Goal: Contribute content: Contribute content

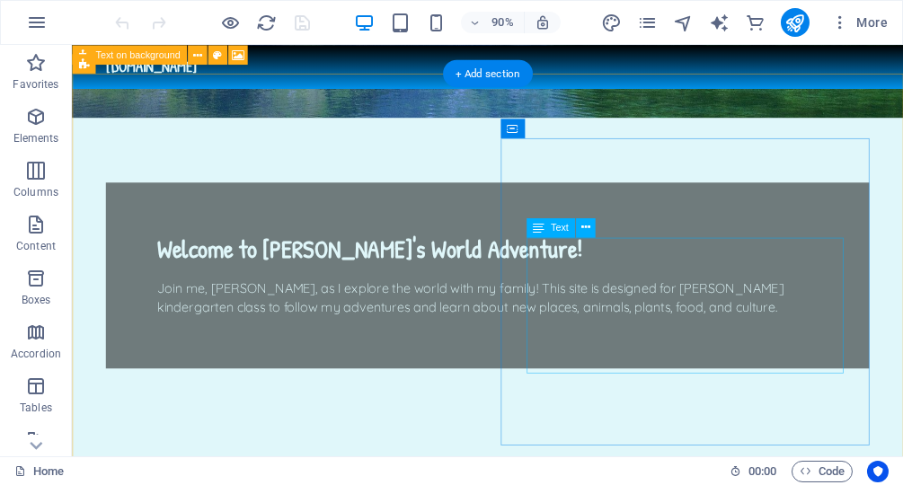
scroll to position [465, 0]
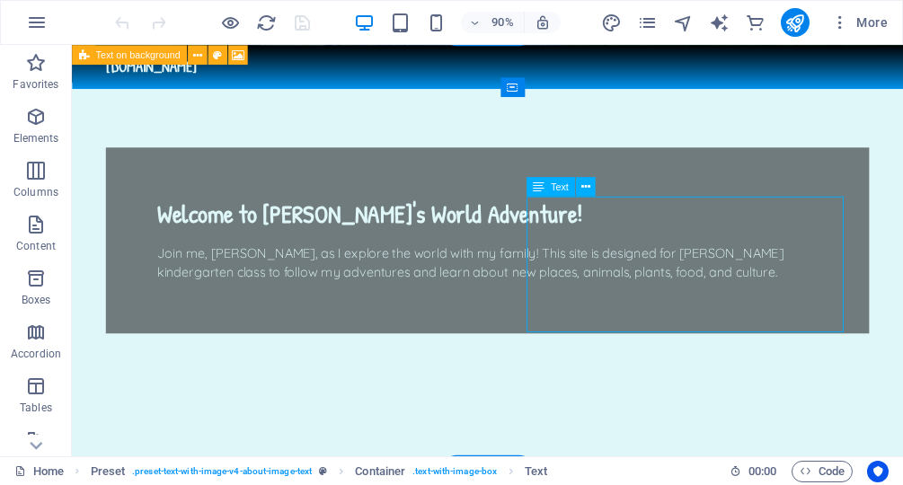
scroll to position [531, 0]
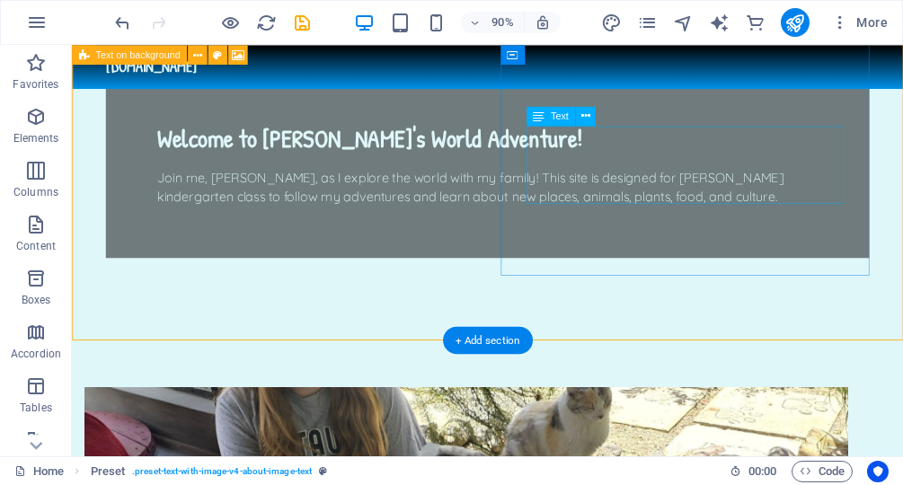
scroll to position [587, 0]
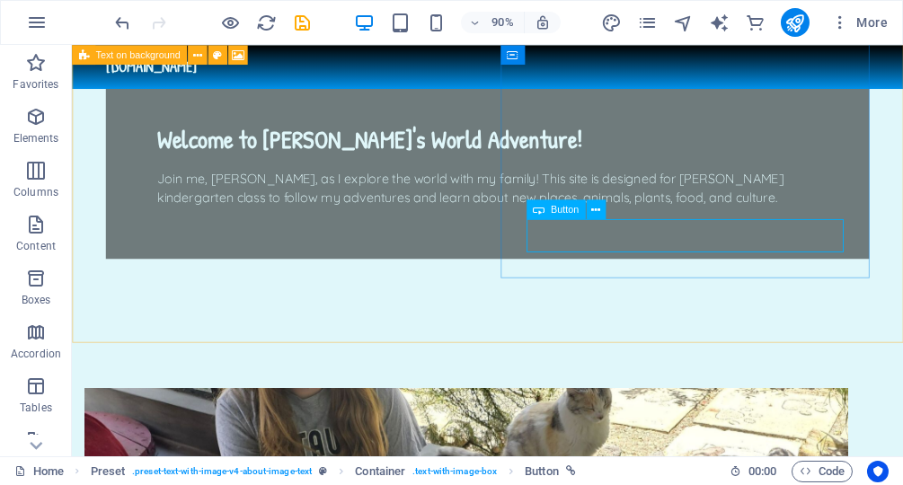
click at [569, 214] on span "Button" at bounding box center [565, 209] width 28 height 10
click at [596, 208] on icon at bounding box center [595, 208] width 9 height 17
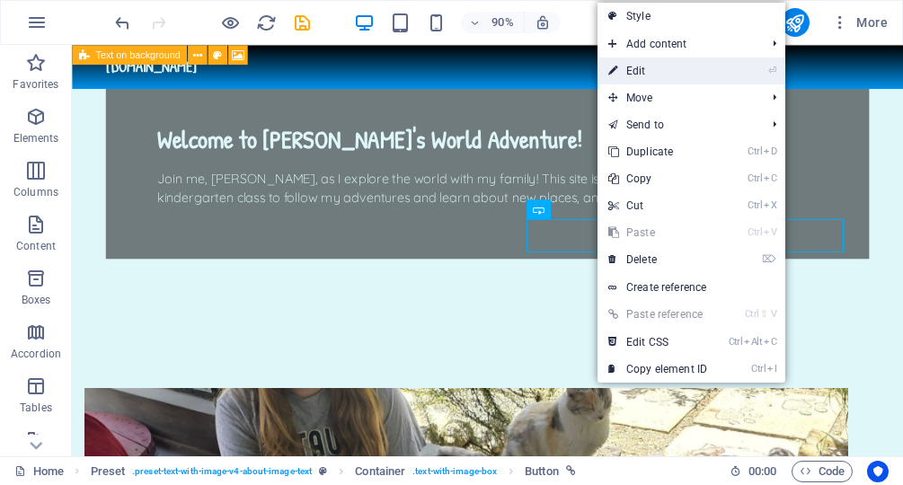
click at [660, 66] on link "⏎ Edit" at bounding box center [658, 71] width 120 height 27
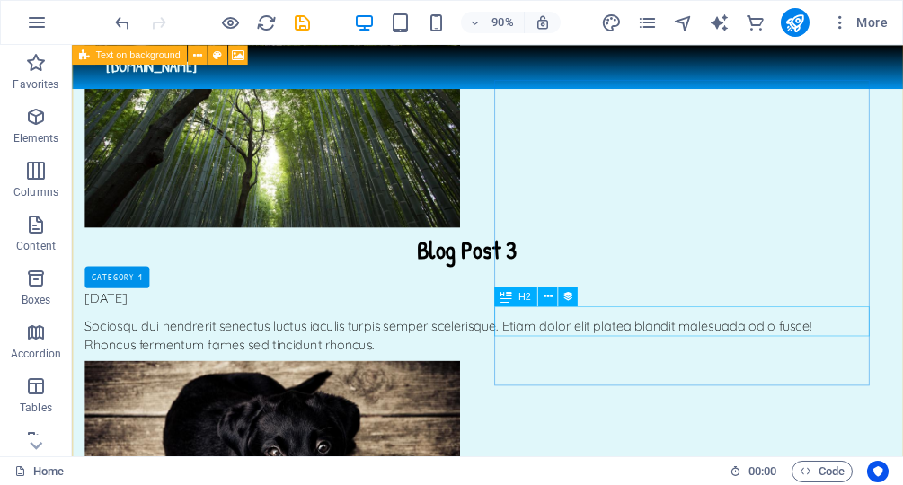
scroll to position [1767, 0]
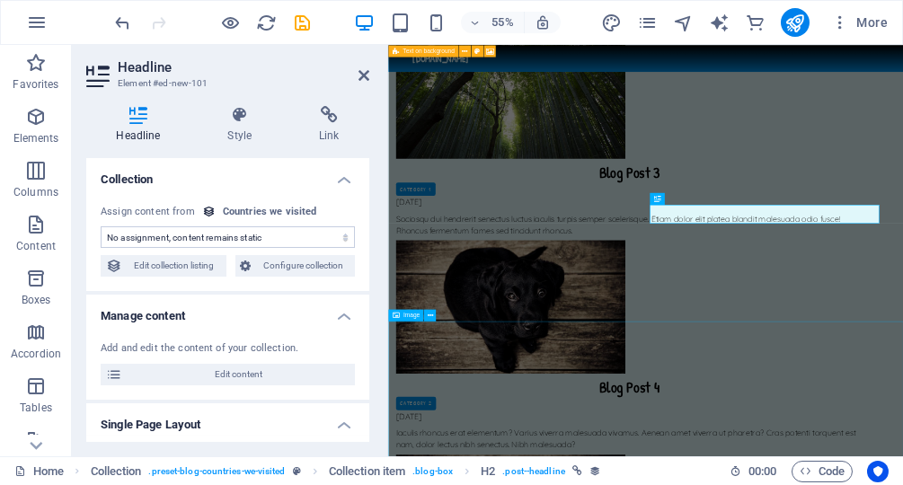
select select "name"
click at [101, 226] on select "No assignment, content remains static Created at (Date) Updated at (Date) Name …" at bounding box center [228, 237] width 254 height 22
click at [224, 233] on select "No assignment, content remains static Created at (Date) Updated at (Date) Name …" at bounding box center [228, 237] width 254 height 22
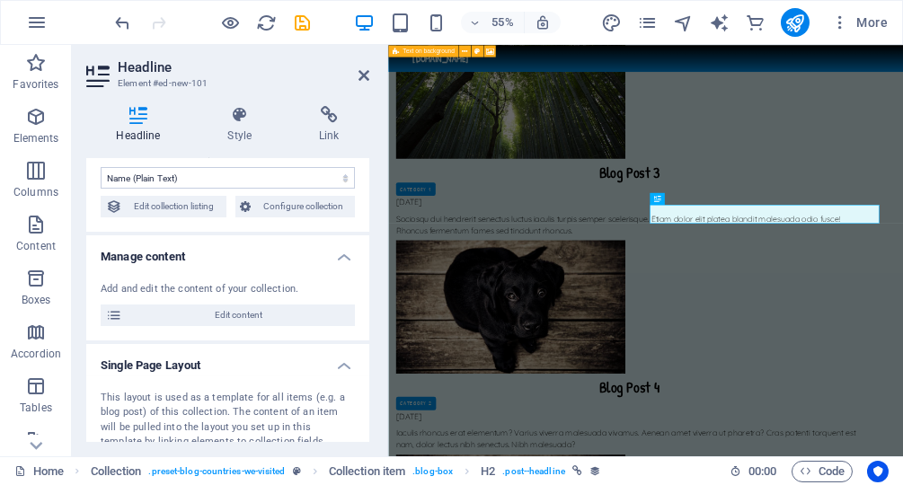
scroll to position [60, 0]
click at [231, 310] on span "Edit content" at bounding box center [239, 315] width 222 height 22
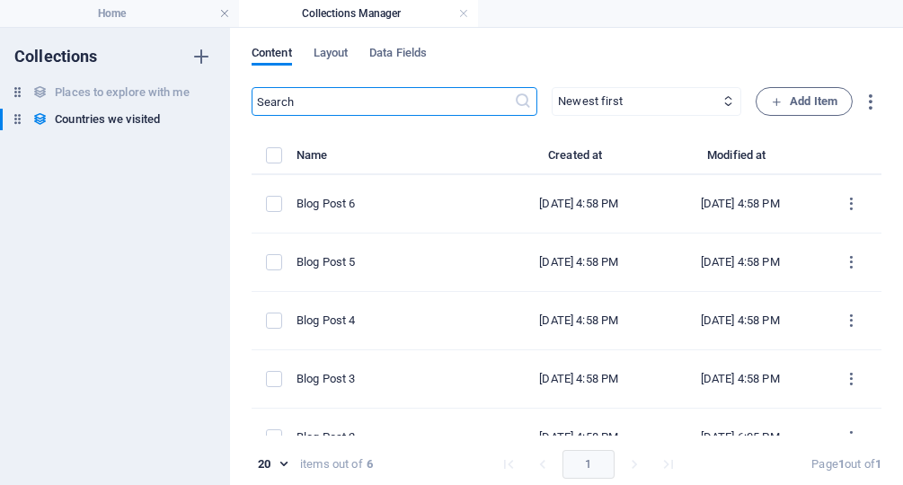
select select "Category 2"
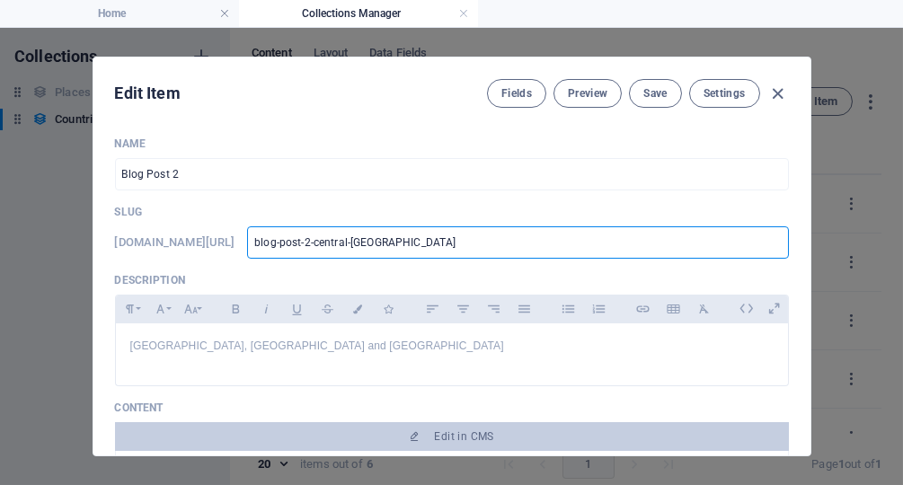
click at [459, 247] on input "blog-post-2-central-[GEOGRAPHIC_DATA]" at bounding box center [517, 242] width 541 height 32
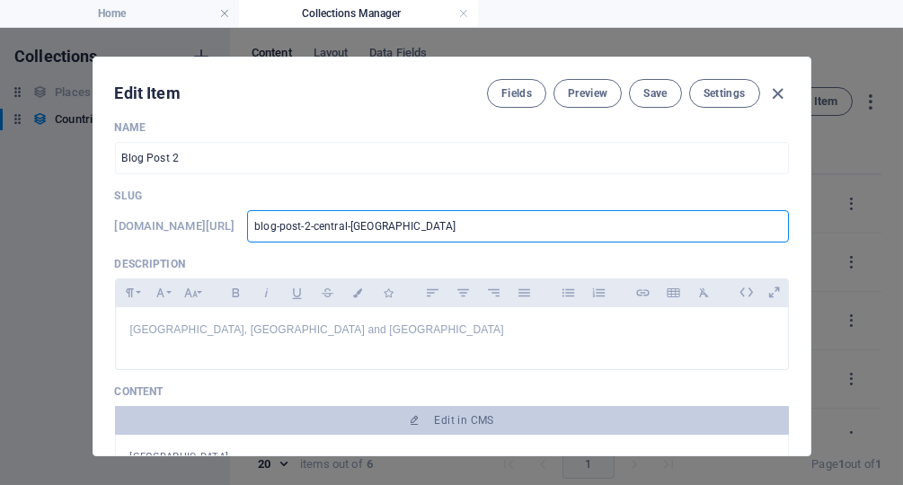
scroll to position [0, 0]
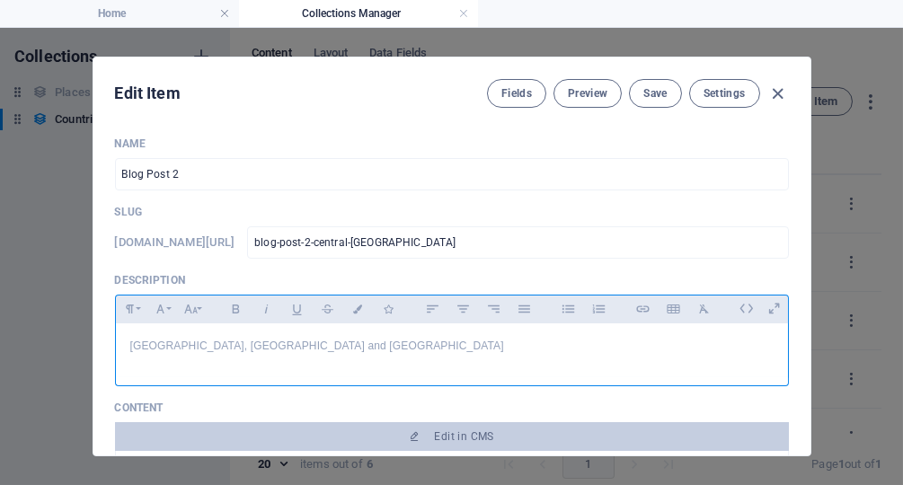
click at [305, 347] on p "[GEOGRAPHIC_DATA], [GEOGRAPHIC_DATA] and [GEOGRAPHIC_DATA]" at bounding box center [451, 346] width 643 height 17
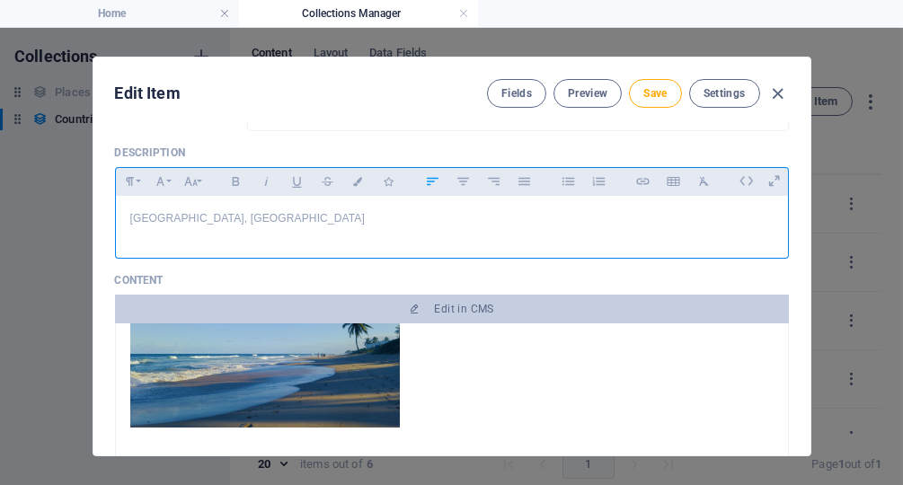
scroll to position [433, 0]
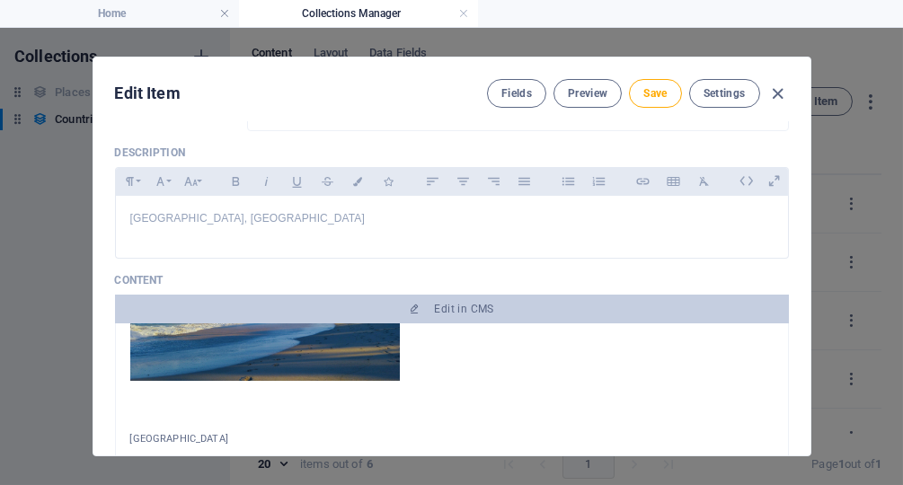
click at [155, 438] on p "[GEOGRAPHIC_DATA]" at bounding box center [451, 439] width 643 height 16
click at [655, 87] on span "Save" at bounding box center [654, 93] width 23 height 14
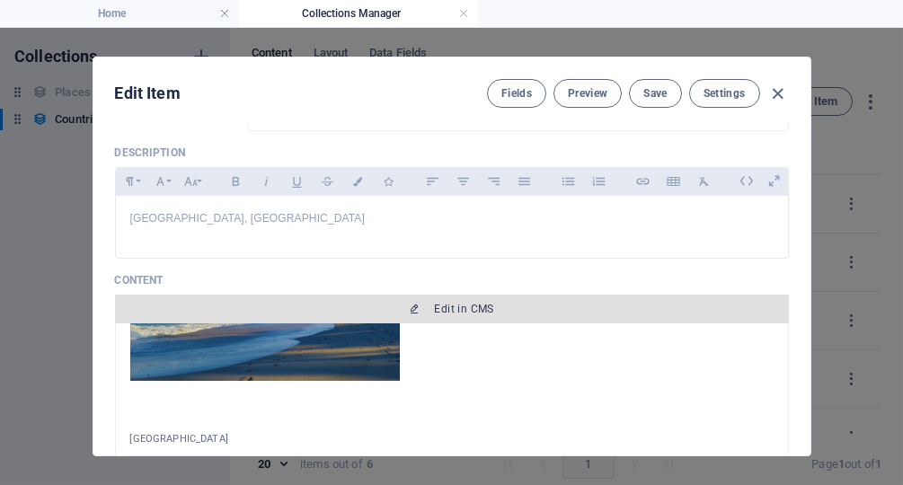
click at [466, 317] on button "Edit in CMS" at bounding box center [452, 309] width 674 height 29
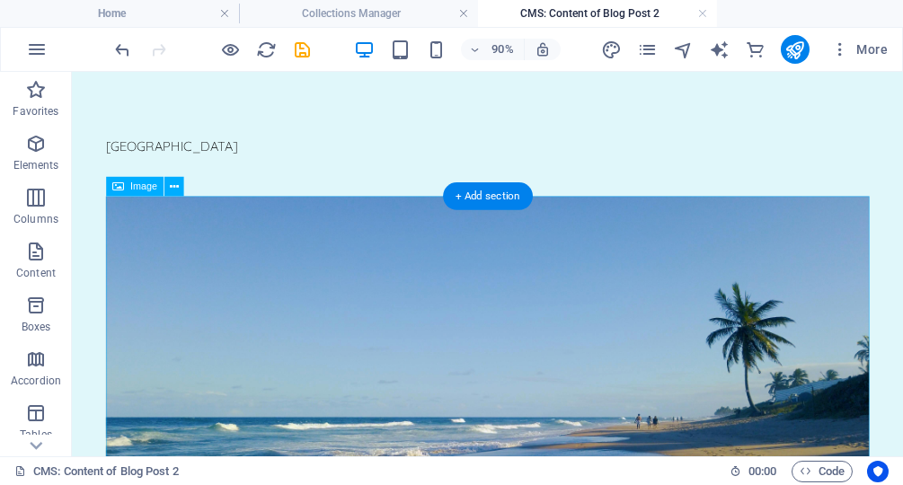
scroll to position [0, 0]
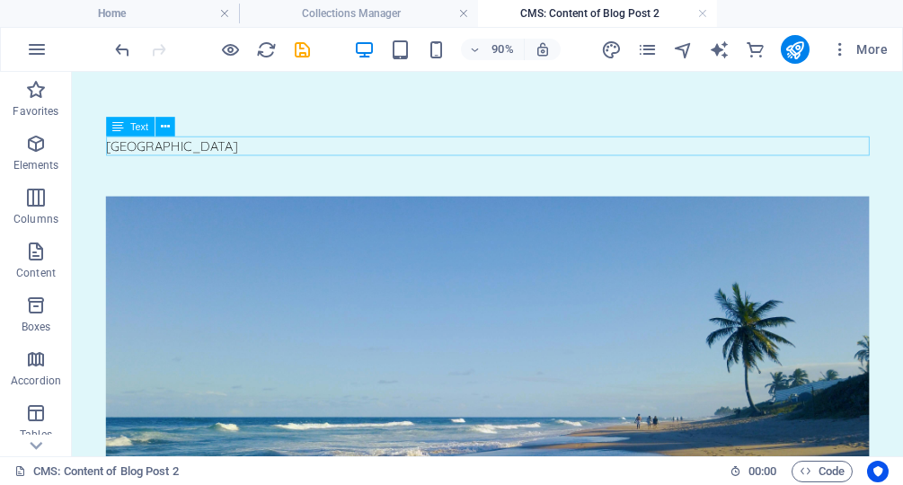
click at [162, 156] on div "[GEOGRAPHIC_DATA]" at bounding box center [534, 155] width 848 height 22
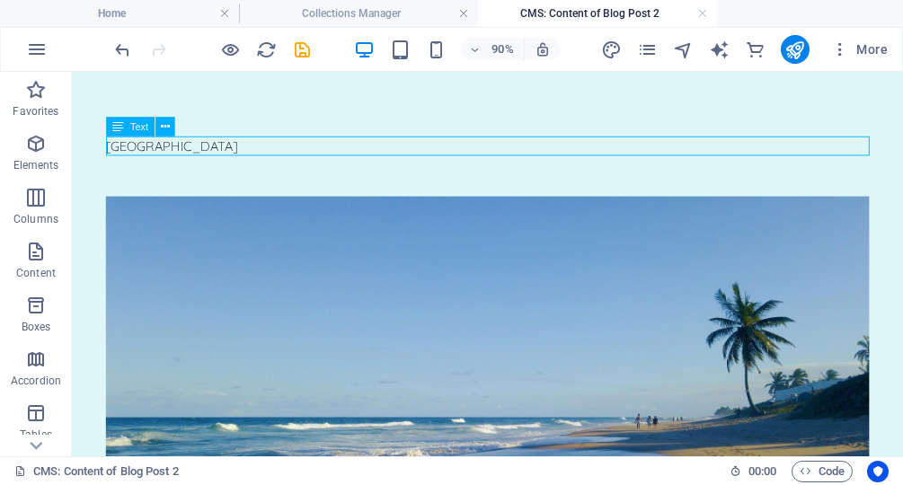
click at [162, 156] on div "[GEOGRAPHIC_DATA]" at bounding box center [534, 155] width 848 height 22
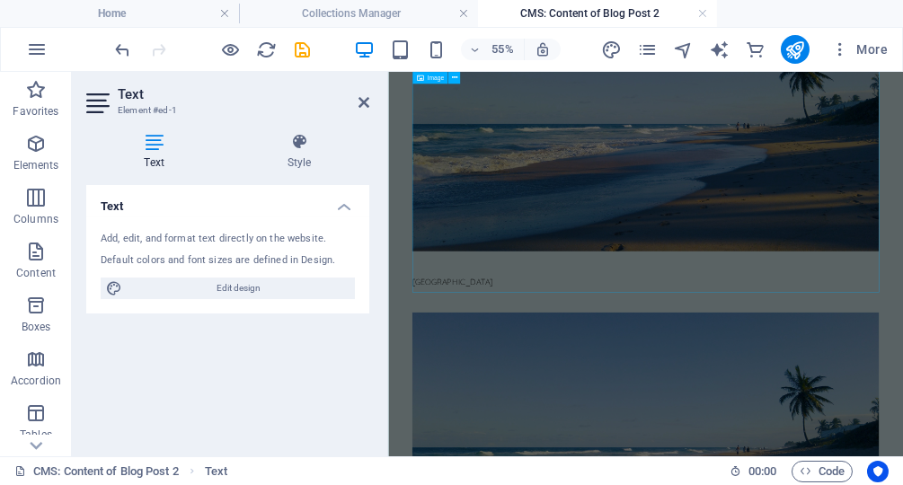
scroll to position [296, 0]
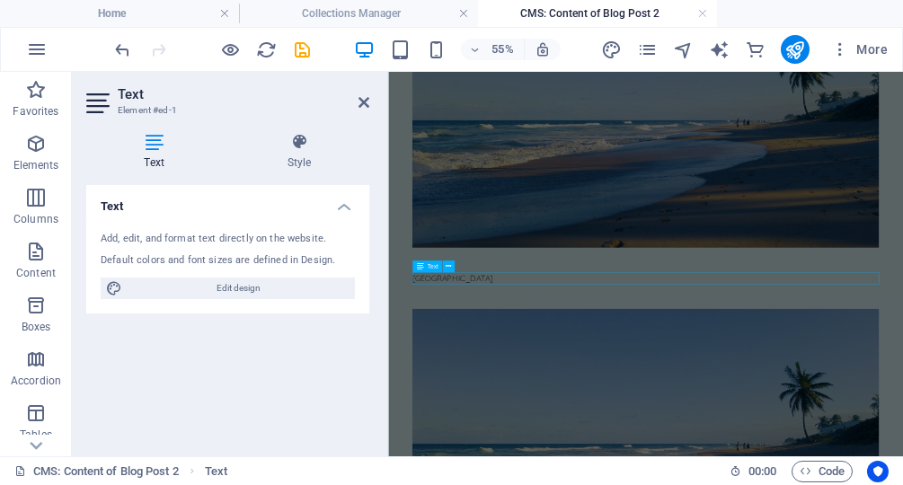
click at [487, 446] on div "[GEOGRAPHIC_DATA]" at bounding box center [855, 448] width 848 height 22
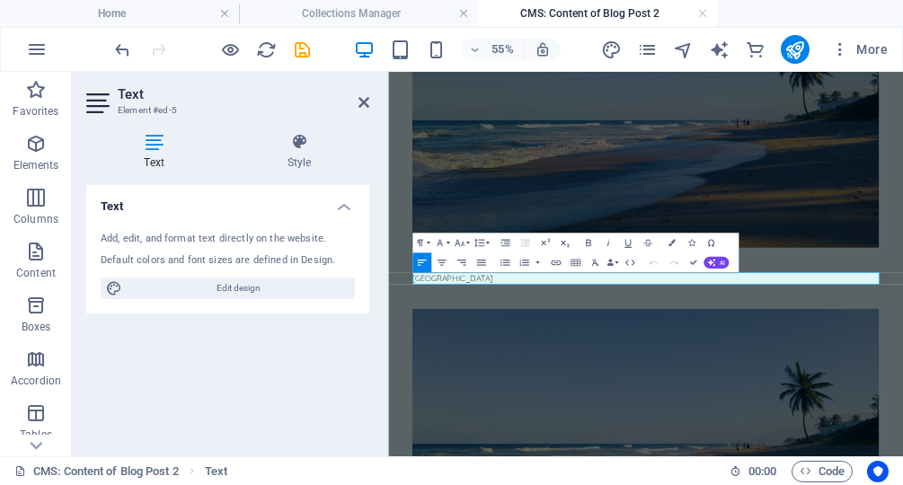
click at [487, 446] on p "[GEOGRAPHIC_DATA]" at bounding box center [855, 448] width 848 height 22
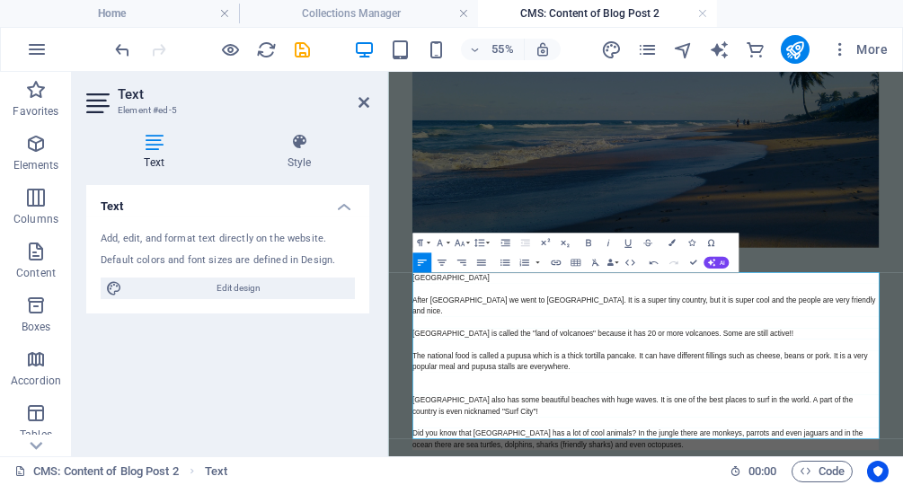
click at [487, 450] on div "[GEOGRAPHIC_DATA]" at bounding box center [855, 447] width 848 height 21
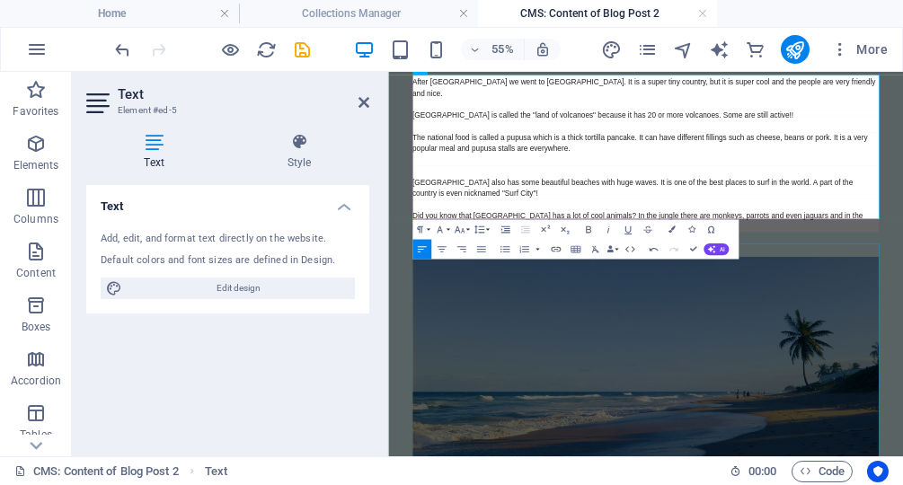
scroll to position [656, 0]
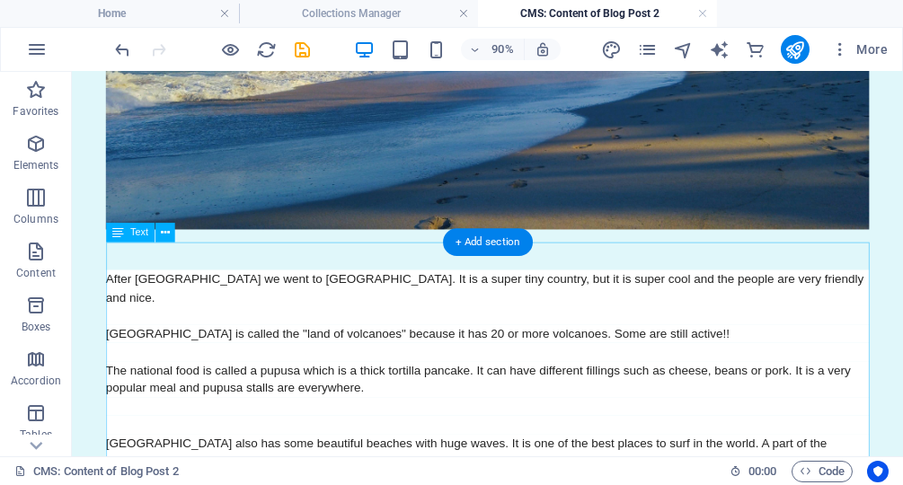
scroll to position [478, 0]
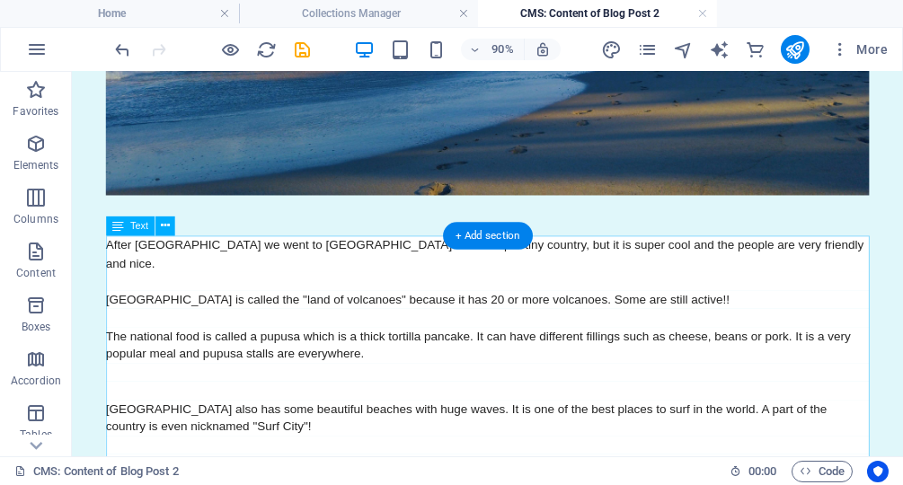
click at [361, 314] on div "After [GEOGRAPHIC_DATA] we went to [GEOGRAPHIC_DATA]. It is a super tiny countr…" at bounding box center [534, 395] width 848 height 283
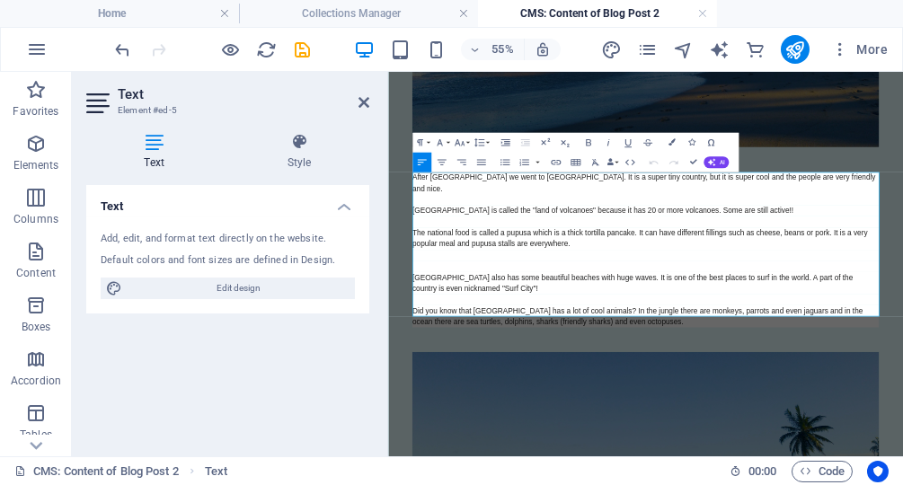
click at [902, 315] on div "[GEOGRAPHIC_DATA] is called the "land of volcanoes" because it has 20 or more v…" at bounding box center [855, 325] width 848 height 21
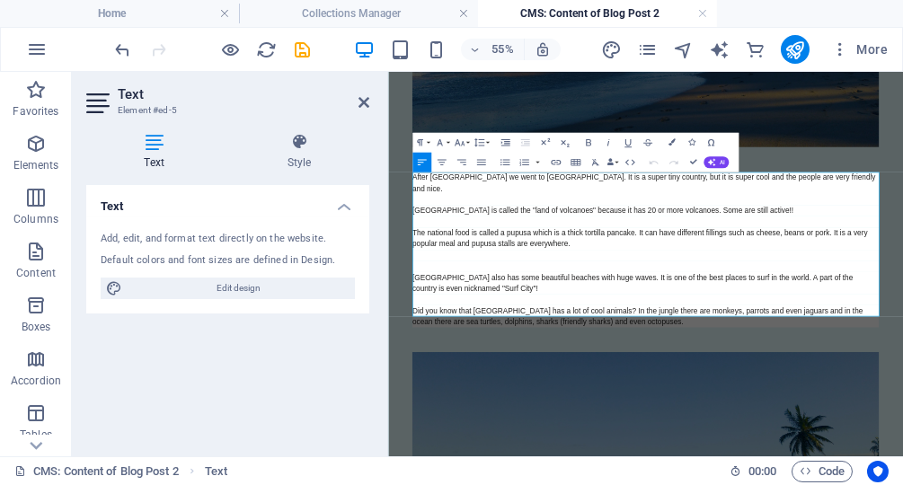
click at [902, 335] on div at bounding box center [855, 345] width 848 height 21
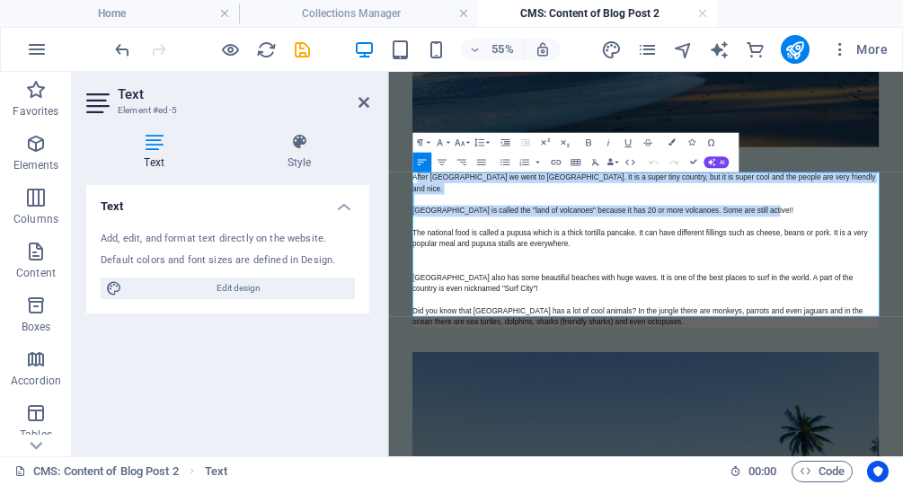
drag, startPoint x: 1056, startPoint y: 308, endPoint x: 436, endPoint y: 269, distance: 621.2
click at [435, 269] on div "After [GEOGRAPHIC_DATA] we went to [GEOGRAPHIC_DATA]. It is a super tiny countr…" at bounding box center [855, 395] width 848 height 283
copy div "fter Colombia we went to [GEOGRAPHIC_DATA]. It is a super tiny country, but it …"
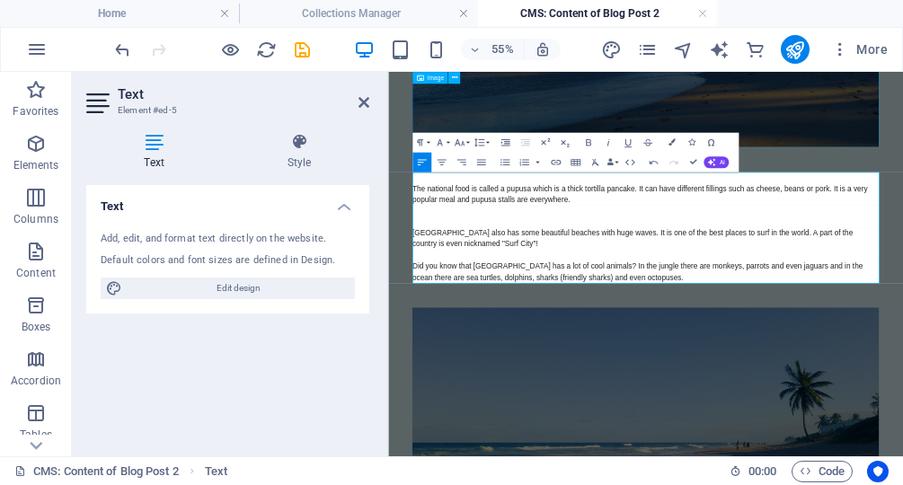
select select "%"
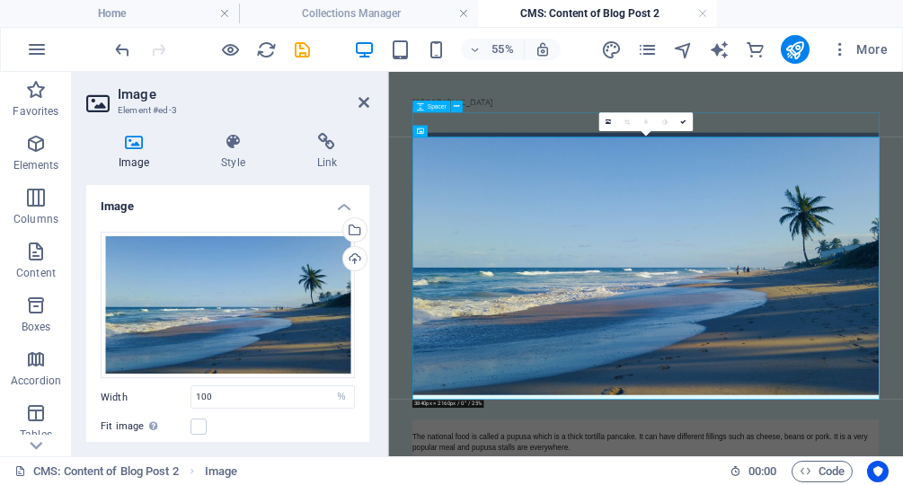
scroll to position [0, 0]
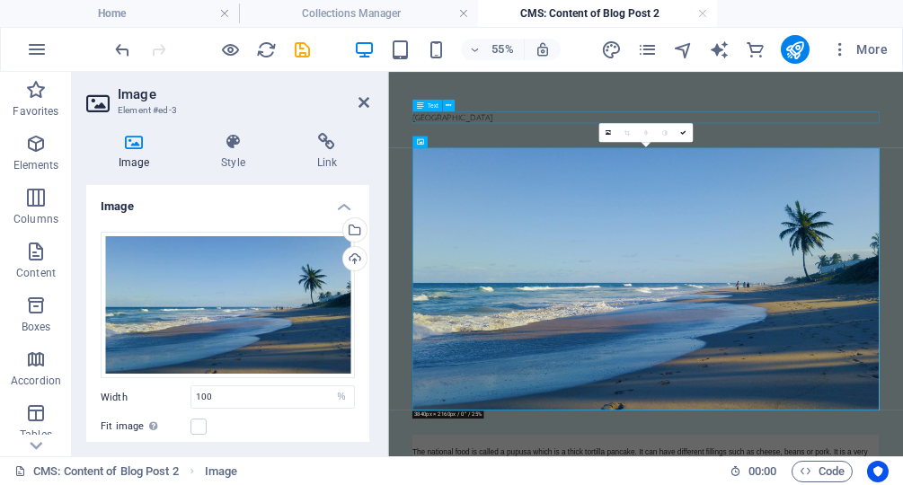
click at [572, 149] on div "[GEOGRAPHIC_DATA]" at bounding box center [855, 155] width 848 height 22
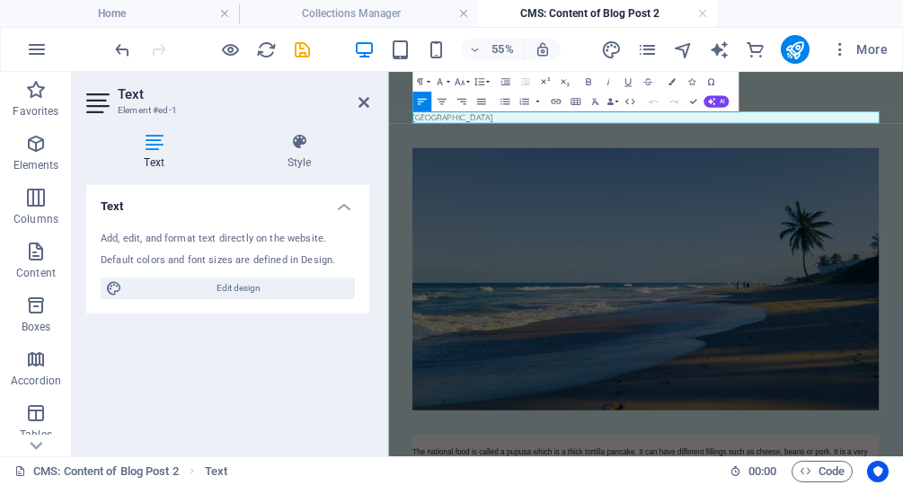
click at [553, 150] on p "[GEOGRAPHIC_DATA]" at bounding box center [855, 155] width 848 height 22
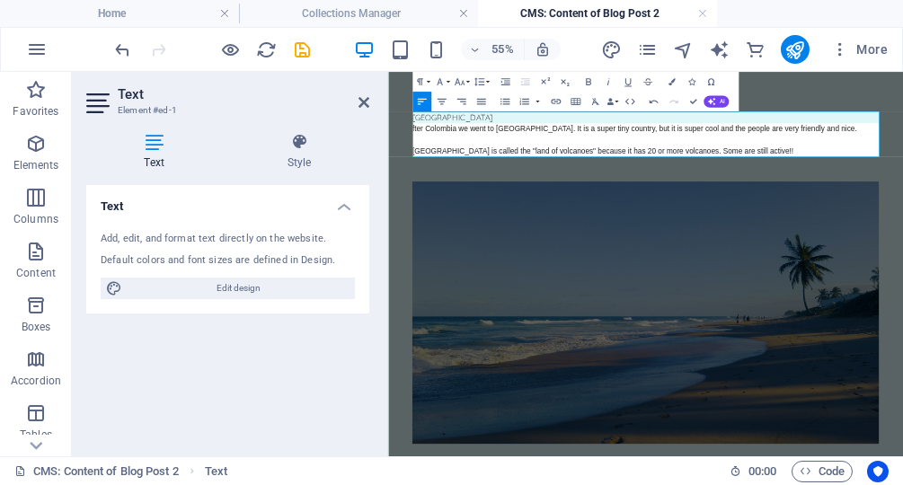
click at [438, 174] on div "fter Colombia we went to [GEOGRAPHIC_DATA]. It is a super tiny country, but it …" at bounding box center [855, 175] width 848 height 21
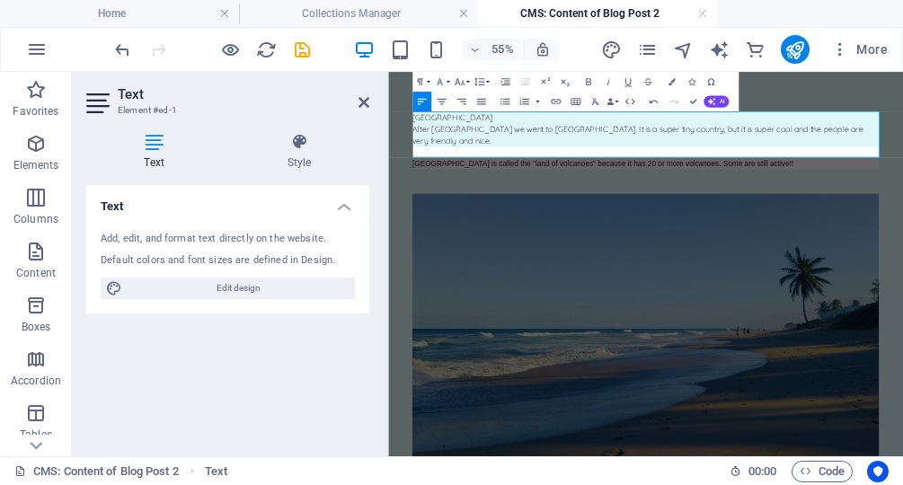
click at [528, 155] on p "[GEOGRAPHIC_DATA]" at bounding box center [855, 155] width 848 height 22
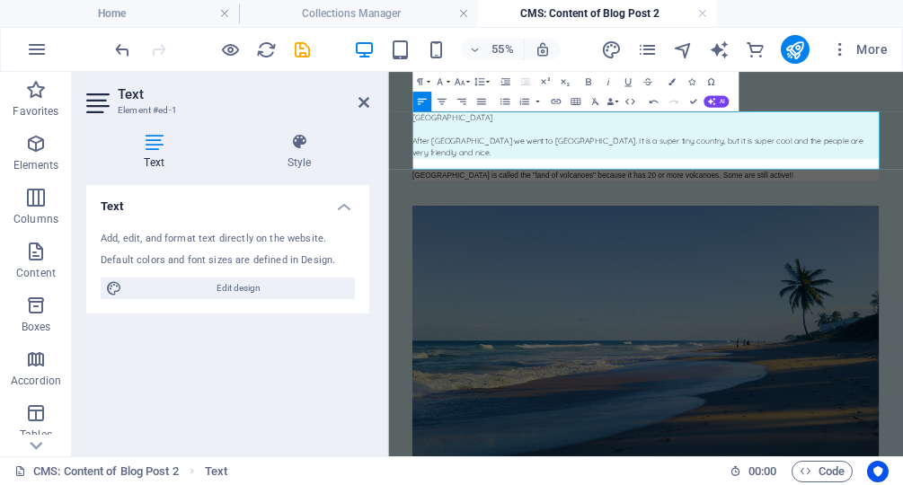
click at [456, 160] on p "[GEOGRAPHIC_DATA]" at bounding box center [855, 155] width 848 height 22
click at [588, 80] on icon "button" at bounding box center [588, 81] width 12 height 12
click at [468, 81] on button "Font Size" at bounding box center [461, 82] width 19 height 20
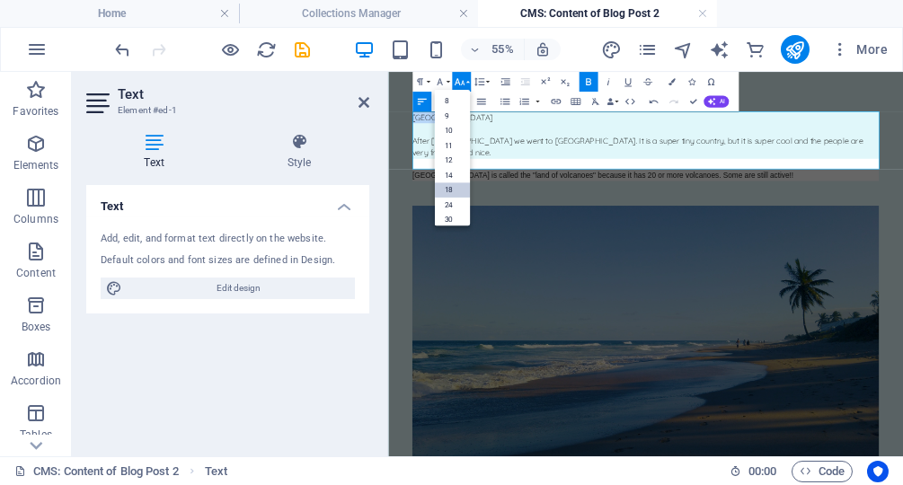
click at [453, 187] on link "18" at bounding box center [452, 189] width 36 height 15
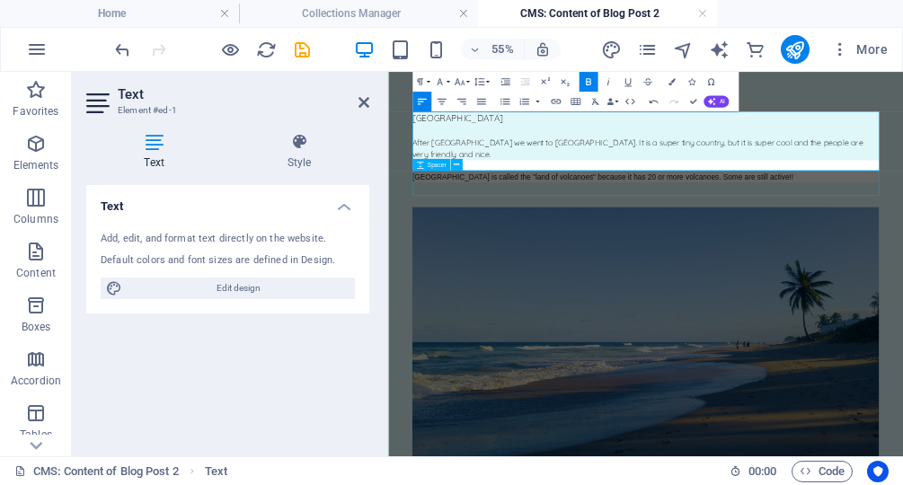
click at [895, 276] on div at bounding box center [855, 295] width 848 height 45
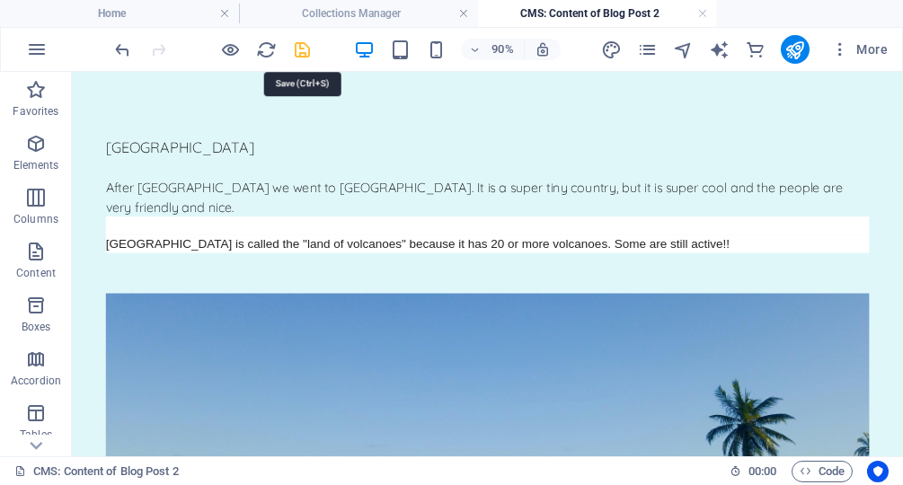
click at [302, 51] on icon "save" at bounding box center [303, 50] width 21 height 21
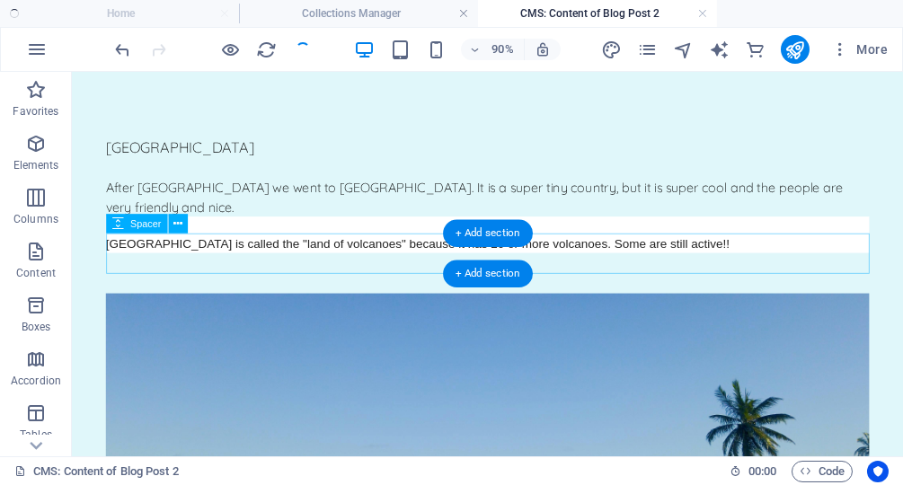
click at [385, 283] on div at bounding box center [534, 295] width 848 height 45
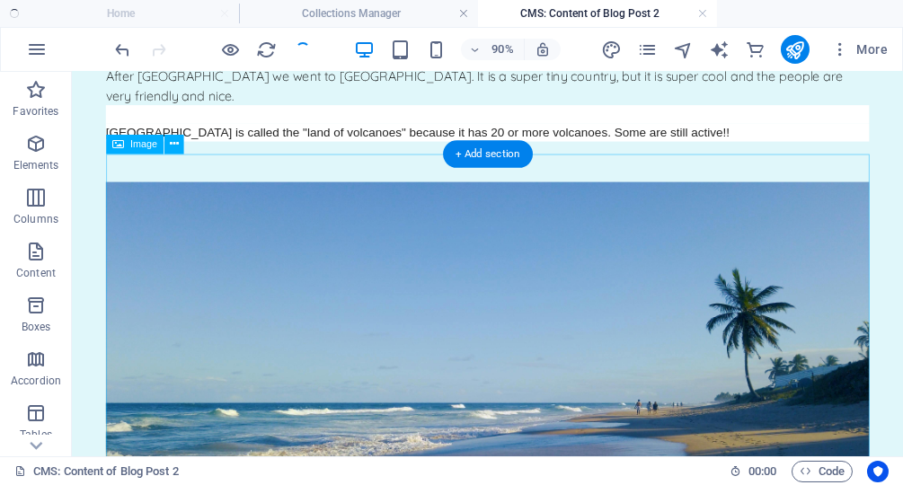
scroll to position [134, 0]
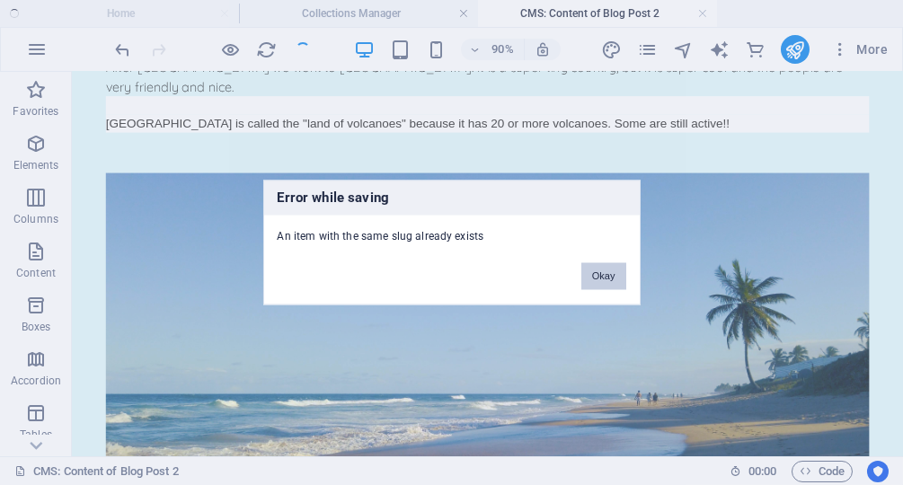
click at [607, 272] on button "Okay" at bounding box center [603, 276] width 45 height 27
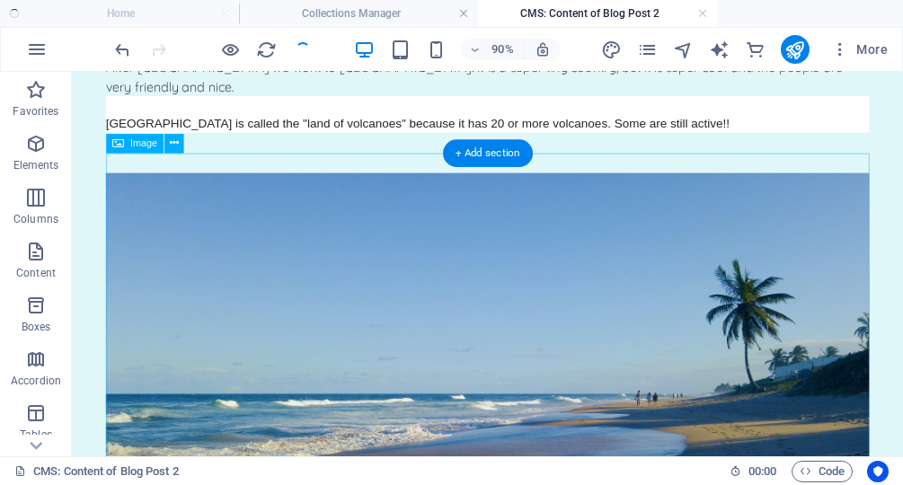
click at [342, 230] on figure at bounding box center [534, 422] width 848 height 477
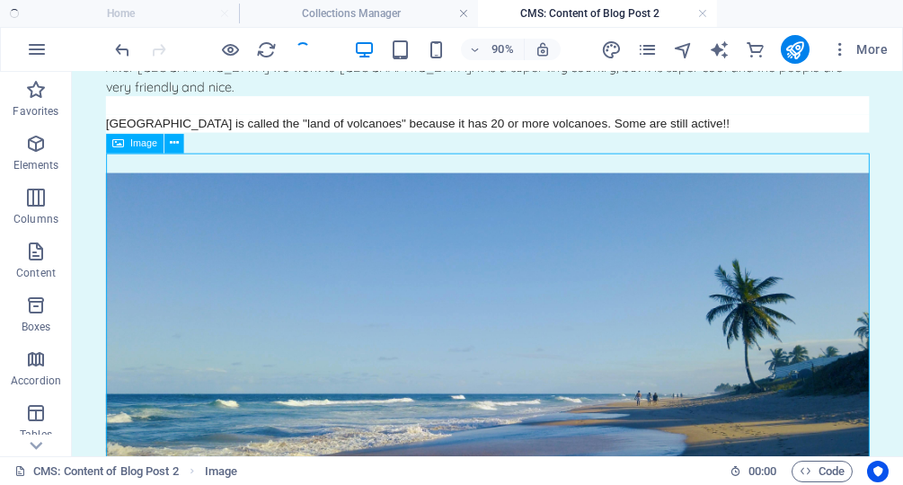
click at [140, 149] on div "Image" at bounding box center [135, 144] width 58 height 20
click at [174, 147] on icon at bounding box center [174, 143] width 9 height 17
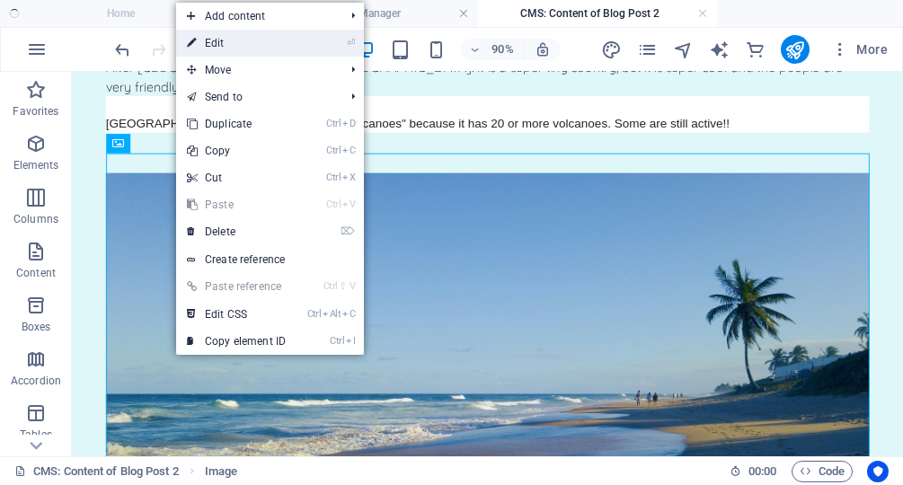
click at [242, 42] on link "⏎ Edit" at bounding box center [236, 43] width 120 height 27
select select "%"
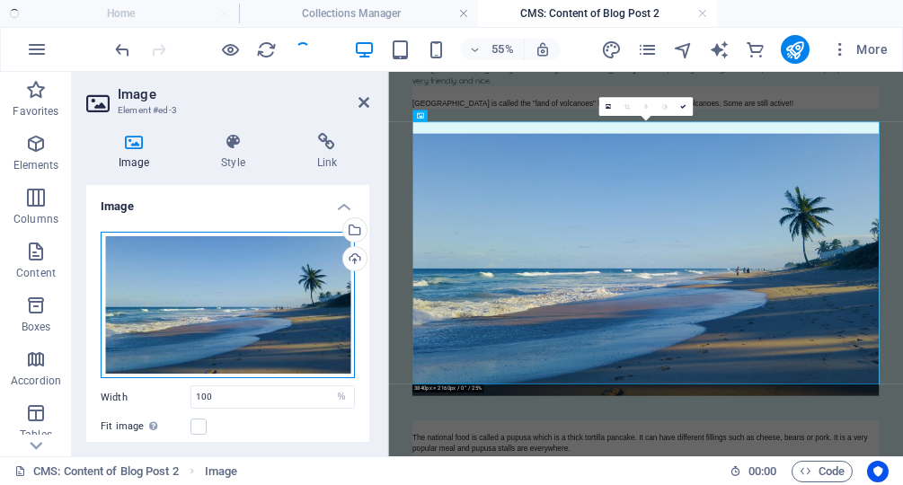
click at [211, 315] on div "Drag files here, click to choose files or select files from Files or our free s…" at bounding box center [228, 305] width 254 height 147
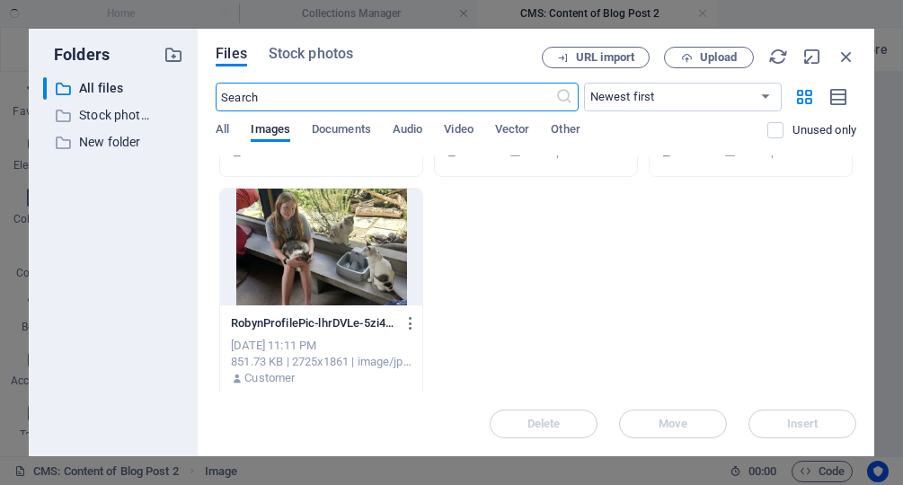
scroll to position [659, 0]
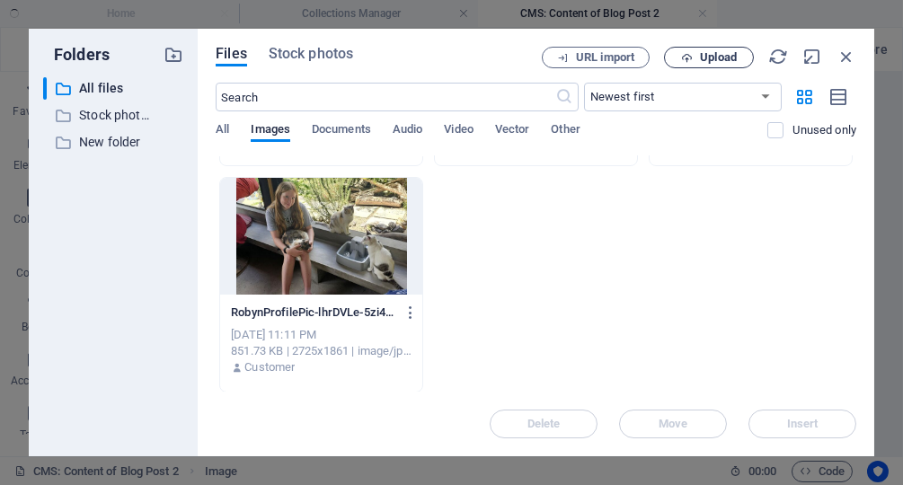
click at [704, 58] on span "Upload" at bounding box center [718, 57] width 37 height 11
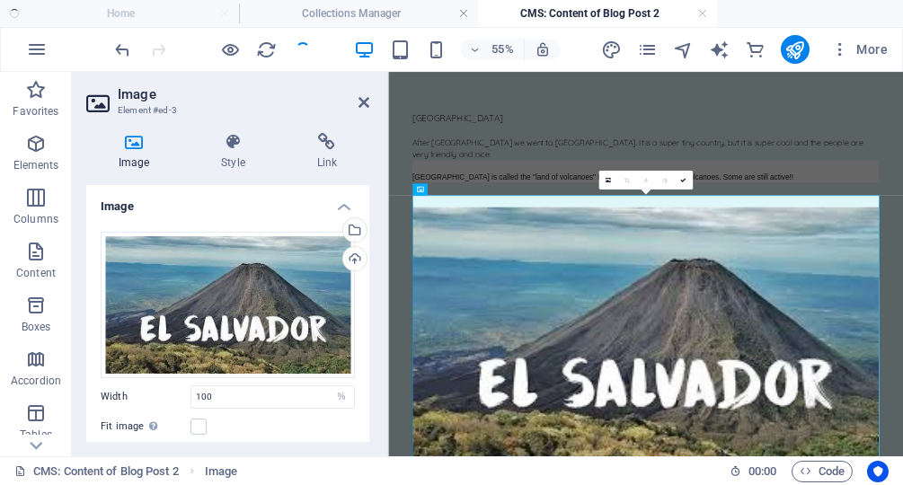
click at [308, 49] on div at bounding box center [212, 49] width 201 height 29
click at [730, 177] on div "[GEOGRAPHIC_DATA] After [GEOGRAPHIC_DATA] we went to [GEOGRAPHIC_DATA]. It is a…" at bounding box center [855, 208] width 848 height 129
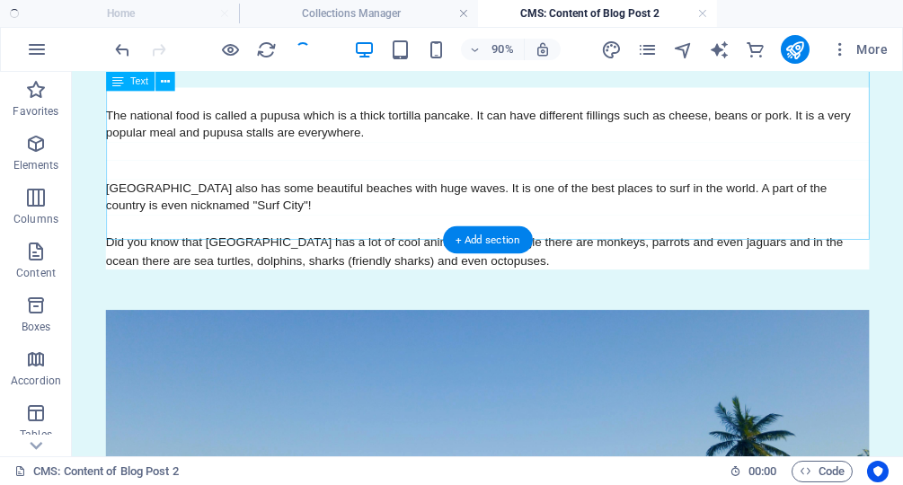
scroll to position [748, 0]
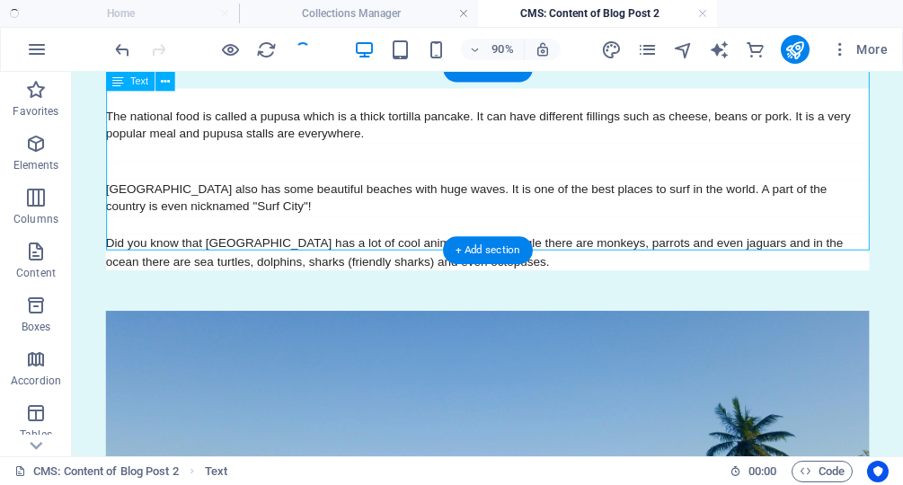
click at [280, 242] on div "The national food is called a pupusa which is a thick tortilla pancake. It can …" at bounding box center [534, 192] width 848 height 202
click at [592, 250] on div "The national food is called a pupusa which is a thick tortilla pancake. It can …" at bounding box center [534, 192] width 848 height 202
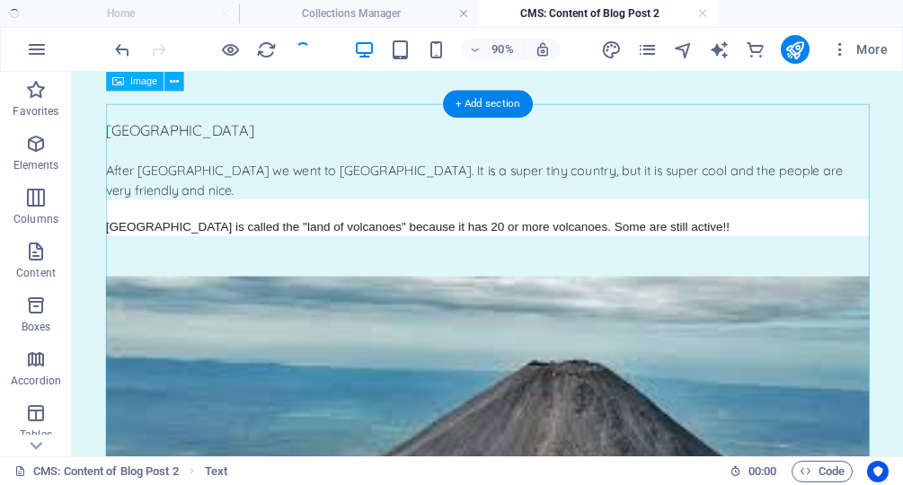
scroll to position [0, 0]
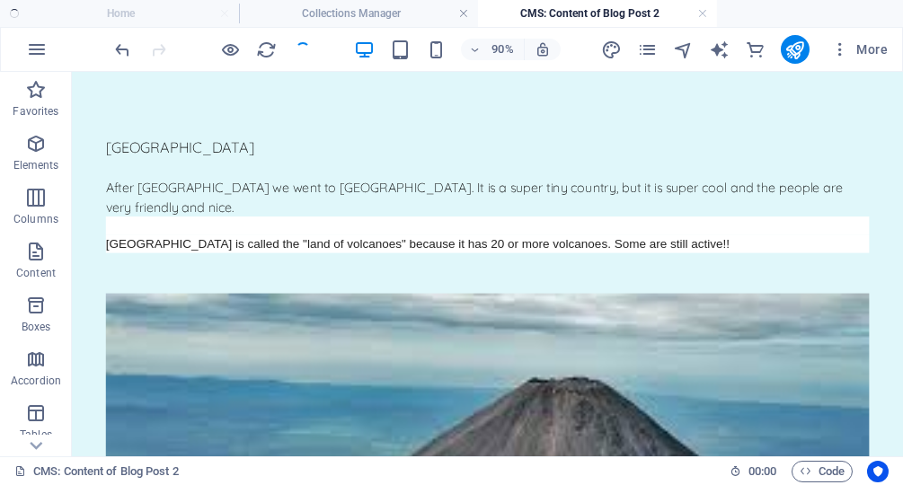
click at [305, 49] on div at bounding box center [212, 49] width 201 height 29
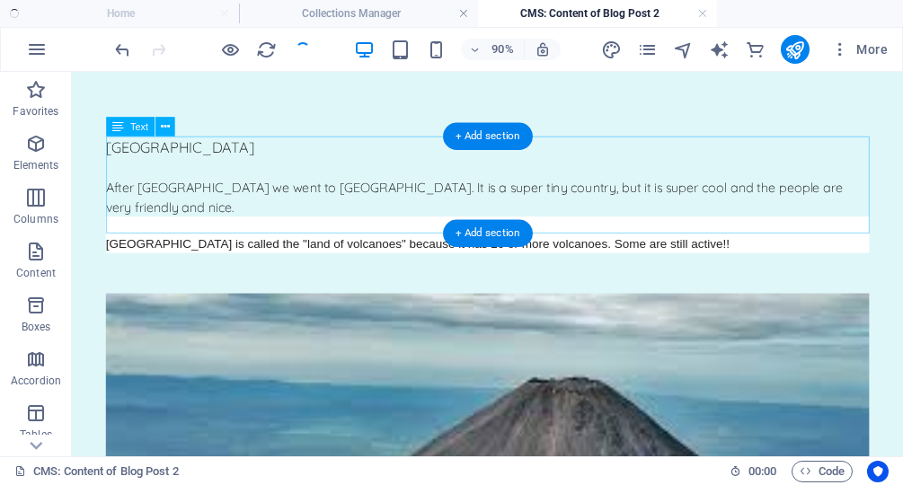
click at [312, 241] on div "[GEOGRAPHIC_DATA] After [GEOGRAPHIC_DATA] we went to [GEOGRAPHIC_DATA]. It is a…" at bounding box center [534, 208] width 848 height 129
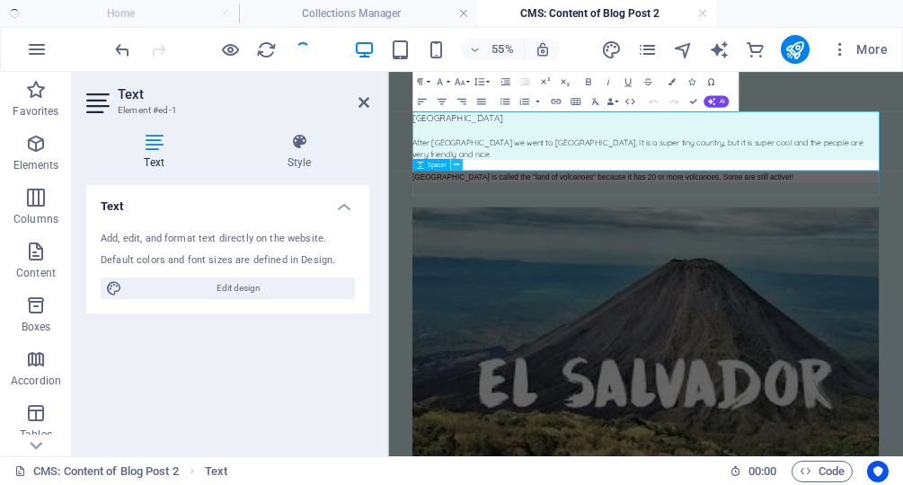
click at [455, 162] on icon at bounding box center [456, 165] width 5 height 11
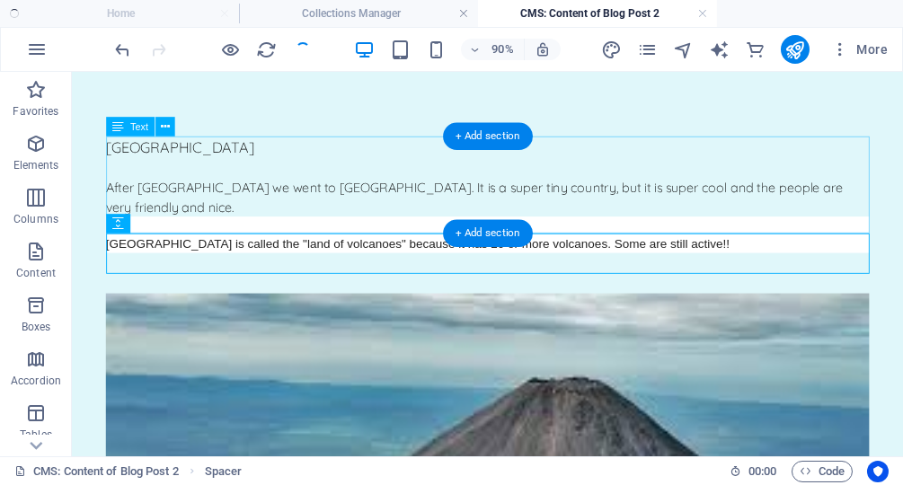
click at [750, 208] on div "[GEOGRAPHIC_DATA] After [GEOGRAPHIC_DATA] we went to [GEOGRAPHIC_DATA]. It is a…" at bounding box center [534, 208] width 848 height 129
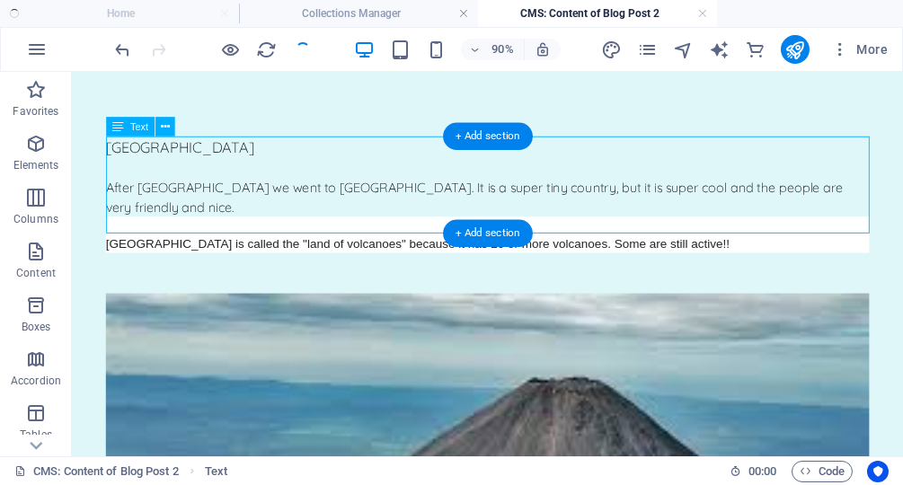
click at [690, 237] on div "[GEOGRAPHIC_DATA] After [GEOGRAPHIC_DATA] we went to [GEOGRAPHIC_DATA]. It is a…" at bounding box center [534, 208] width 848 height 129
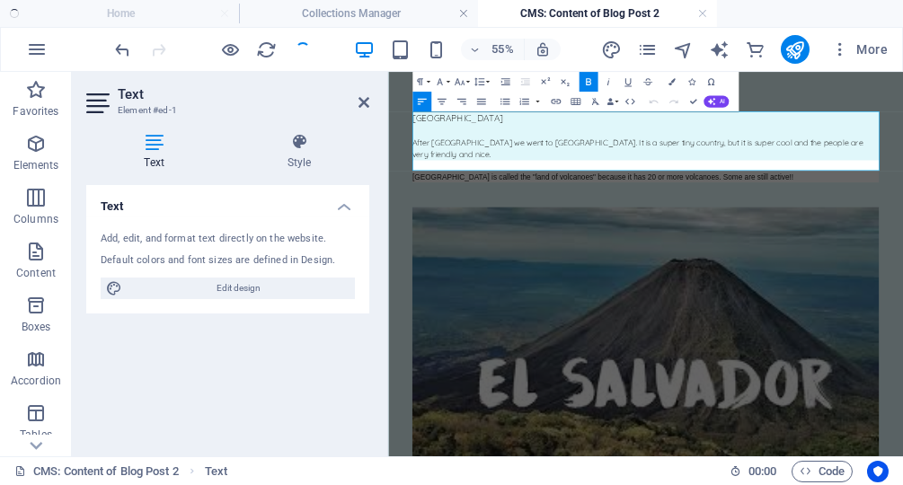
click at [902, 253] on div "[GEOGRAPHIC_DATA] is called the "land of volcanoes" because it has 20 or more v…" at bounding box center [855, 263] width 848 height 21
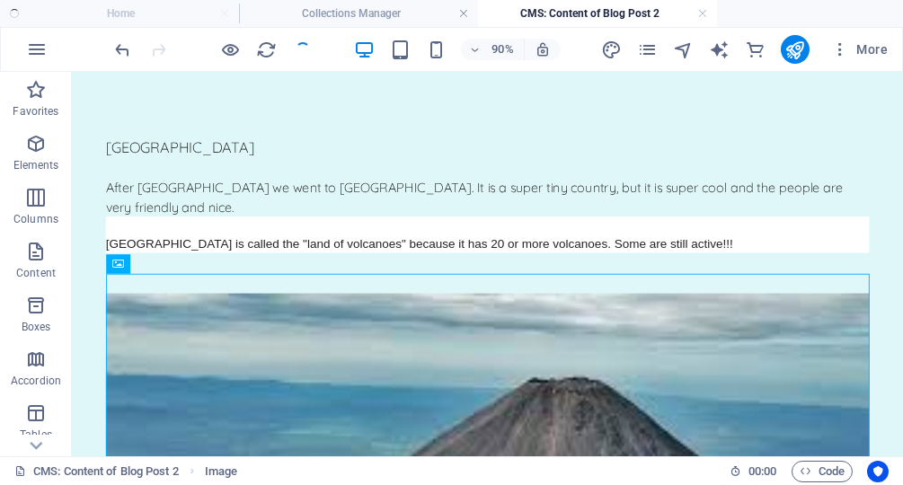
click at [300, 47] on div at bounding box center [212, 49] width 201 height 29
click at [272, 47] on icon "reload" at bounding box center [267, 50] width 21 height 21
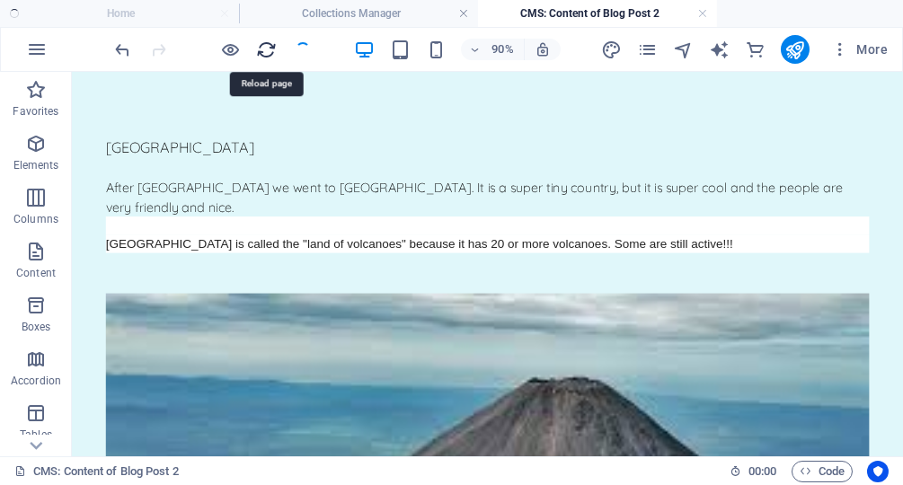
click at [272, 46] on icon "reload" at bounding box center [267, 50] width 21 height 21
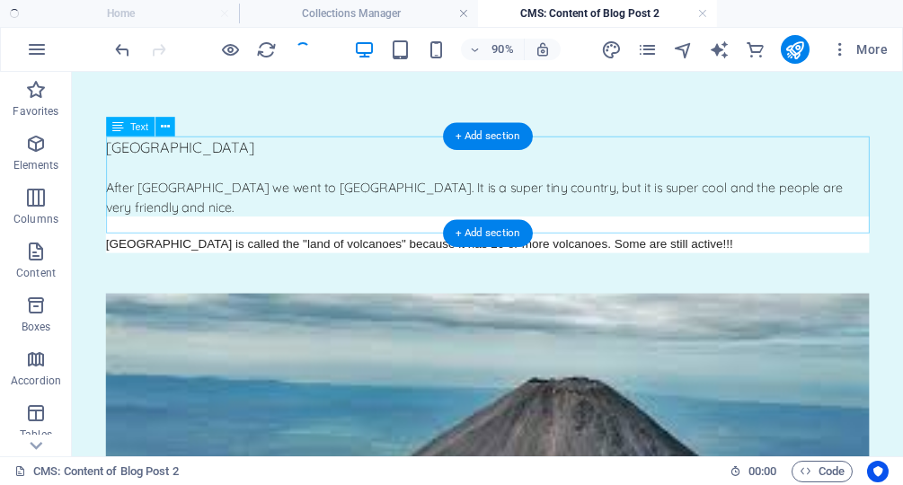
click at [406, 182] on div "[GEOGRAPHIC_DATA] After [GEOGRAPHIC_DATA] we went to [GEOGRAPHIC_DATA]. It is a…" at bounding box center [534, 208] width 848 height 129
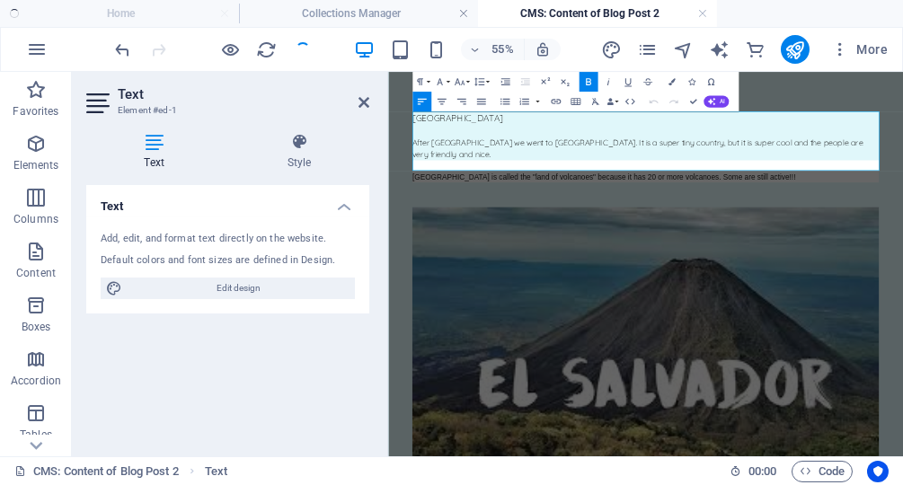
click at [546, 233] on div at bounding box center [855, 243] width 848 height 21
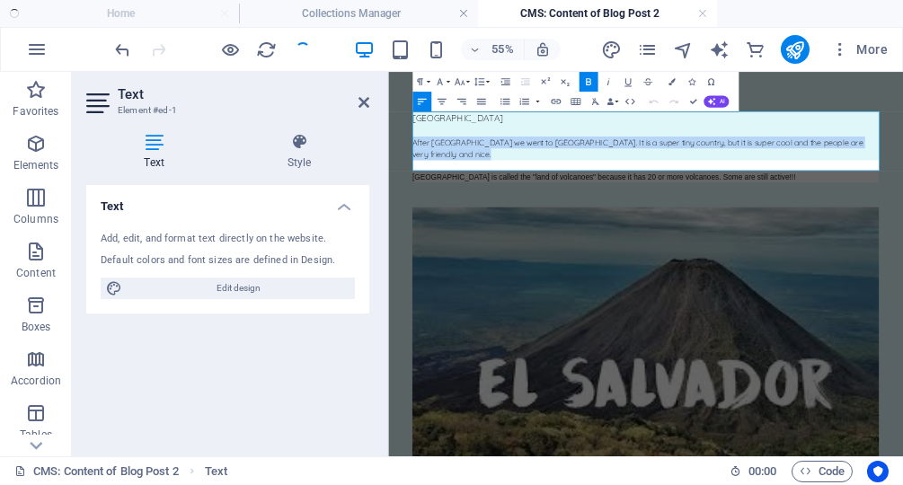
click at [546, 233] on div at bounding box center [855, 243] width 848 height 21
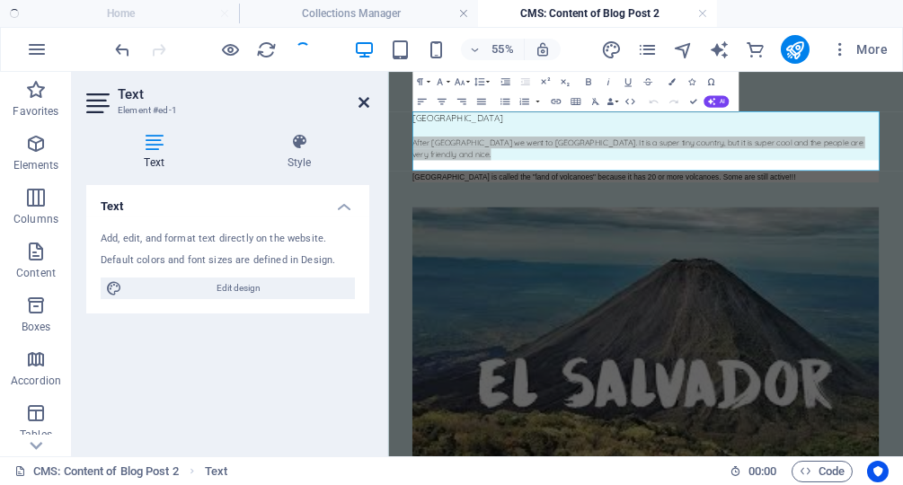
click at [363, 101] on icon at bounding box center [364, 102] width 11 height 14
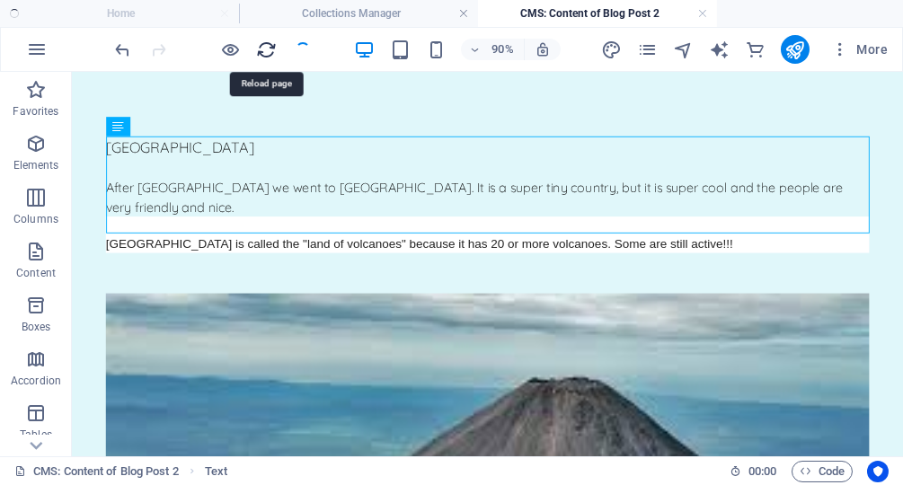
click at [270, 49] on icon "reload" at bounding box center [267, 50] width 21 height 21
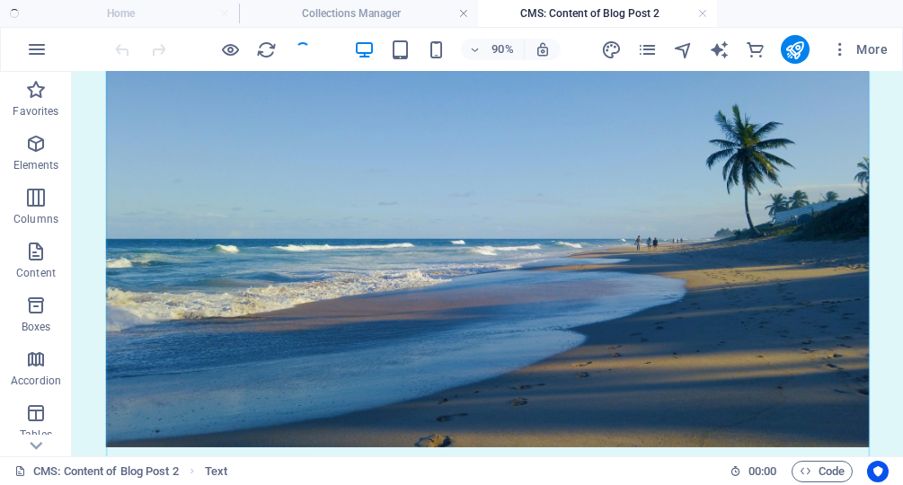
scroll to position [936, 0]
